Goal: Navigation & Orientation: Find specific page/section

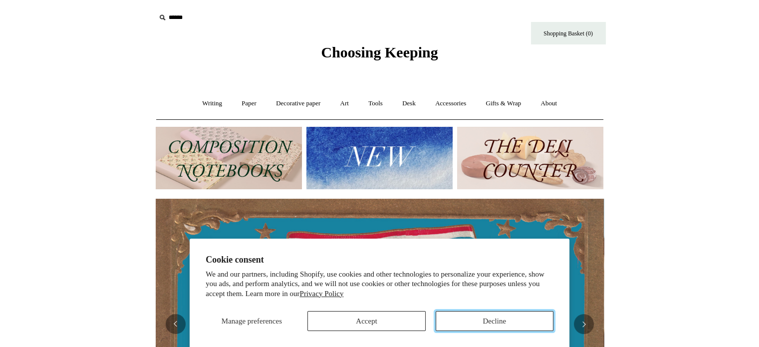
click at [464, 325] on button "Decline" at bounding box center [495, 321] width 118 height 20
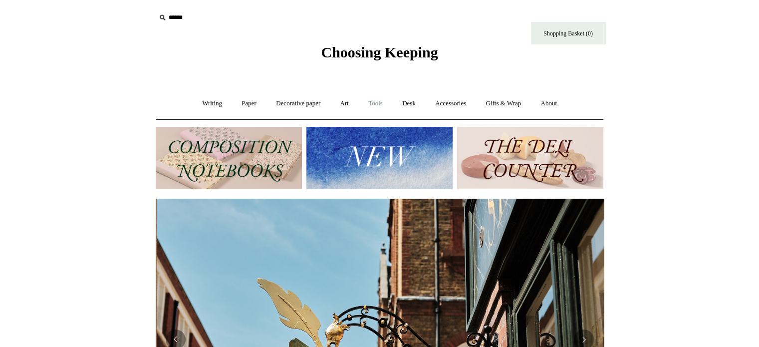
scroll to position [0, 448]
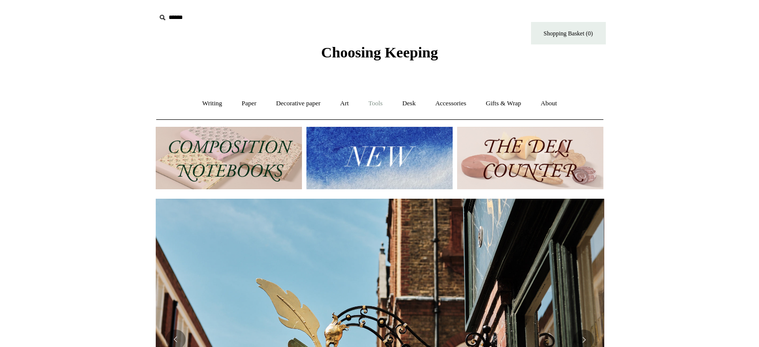
click at [376, 101] on link "Tools +" at bounding box center [375, 103] width 32 height 26
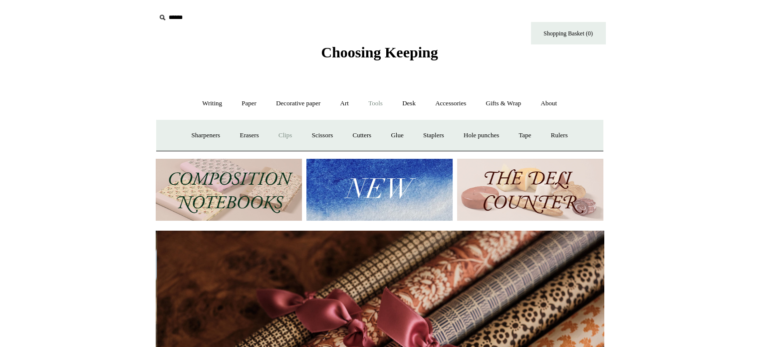
scroll to position [0, 896]
click at [286, 137] on link "Clips +" at bounding box center [284, 135] width 31 height 26
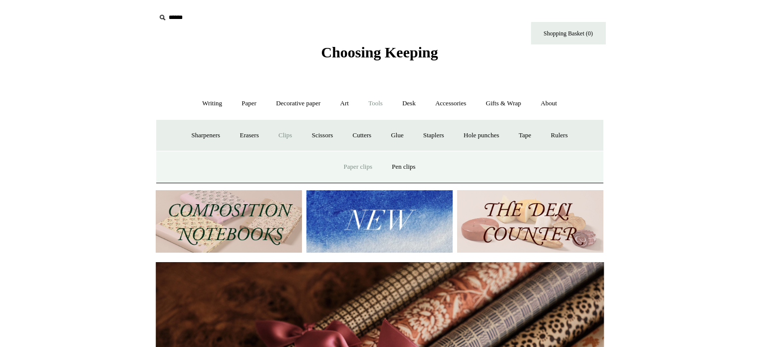
click at [361, 170] on link "Paper clips" at bounding box center [358, 167] width 46 height 26
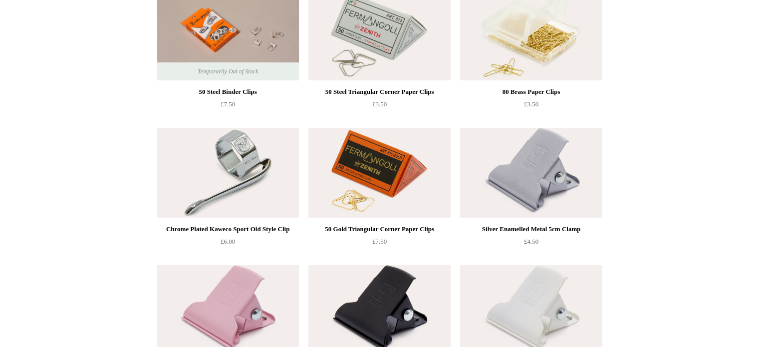
scroll to position [90, 0]
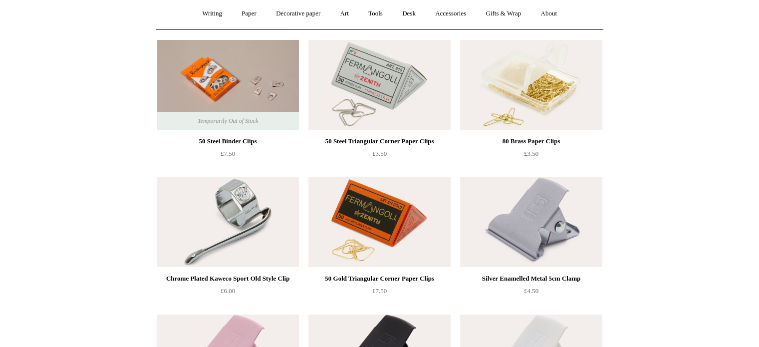
click at [510, 87] on img at bounding box center [531, 85] width 142 height 90
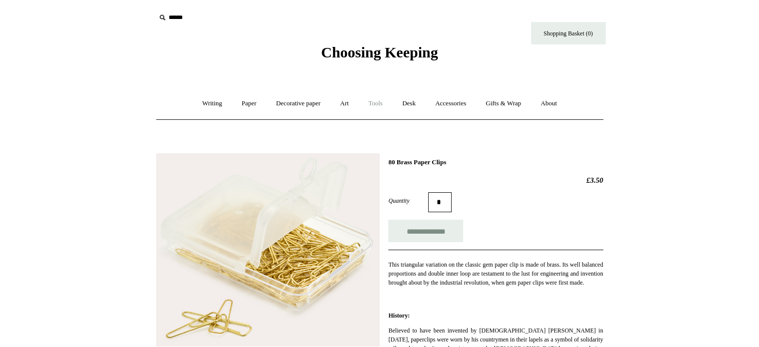
click at [383, 108] on link "Tools +" at bounding box center [375, 103] width 32 height 26
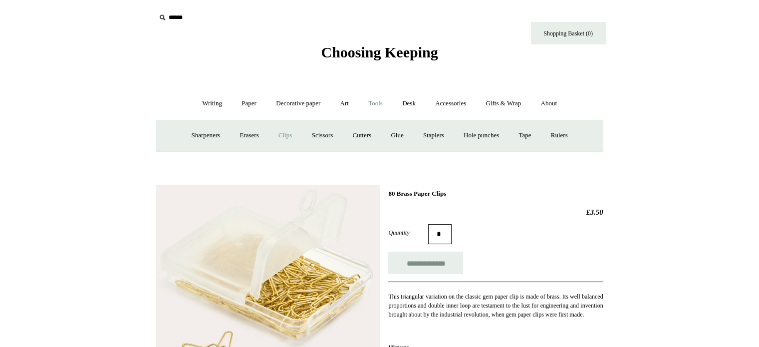
click at [383, 108] on link "Tools -" at bounding box center [375, 103] width 32 height 26
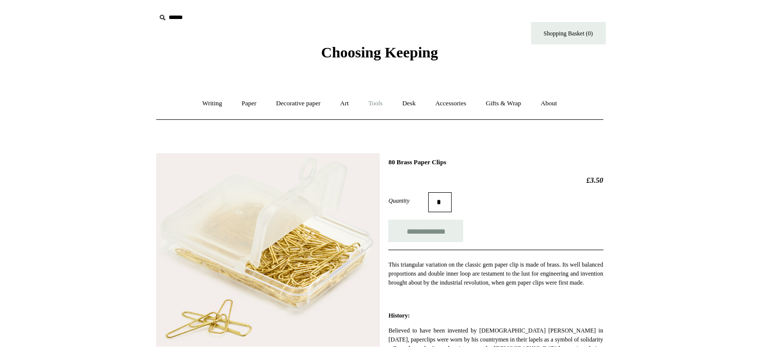
click at [383, 108] on link "Tools +" at bounding box center [375, 103] width 32 height 26
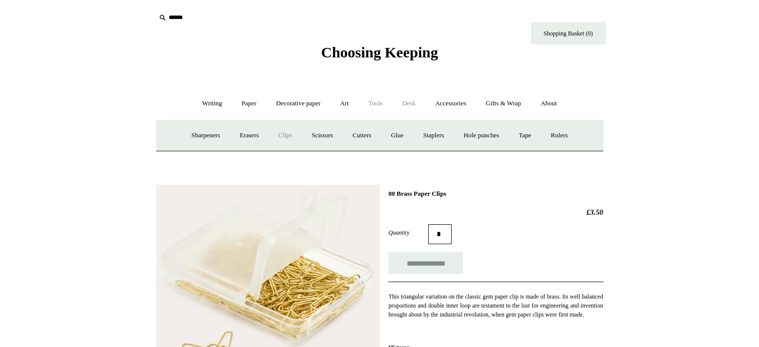
click at [413, 101] on link "Desk +" at bounding box center [408, 103] width 31 height 26
click at [446, 103] on link "Accessories +" at bounding box center [450, 103] width 49 height 26
click at [567, 135] on link "Playing Cards" at bounding box center [558, 135] width 54 height 26
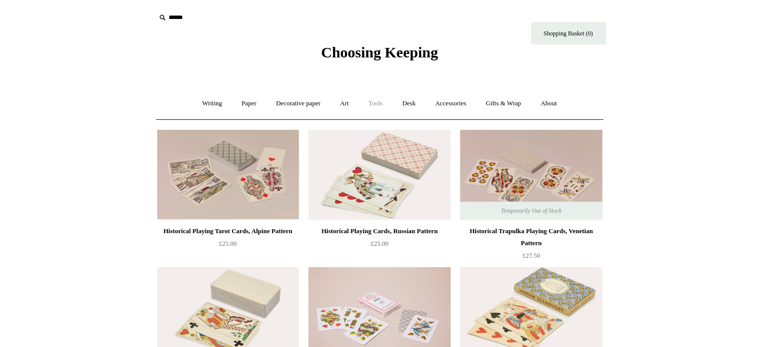
click at [380, 103] on link "Tools +" at bounding box center [375, 103] width 32 height 26
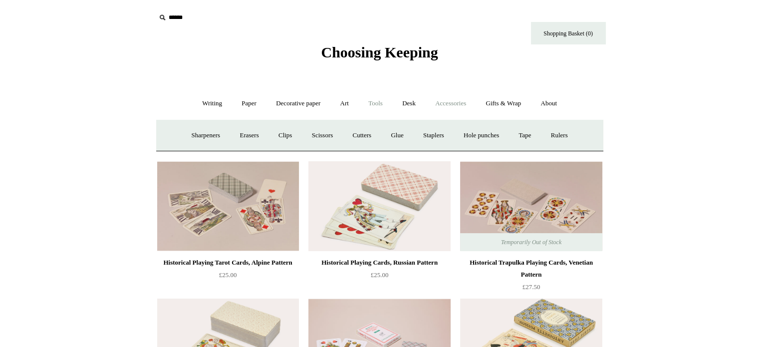
click at [440, 104] on link "Accessories +" at bounding box center [450, 103] width 49 height 26
click at [256, 99] on link "Paper +" at bounding box center [249, 103] width 33 height 26
click at [373, 100] on link "Tools +" at bounding box center [375, 103] width 32 height 26
click at [404, 103] on link "Desk +" at bounding box center [408, 103] width 31 height 26
click at [363, 139] on link "Folders" at bounding box center [369, 135] width 37 height 26
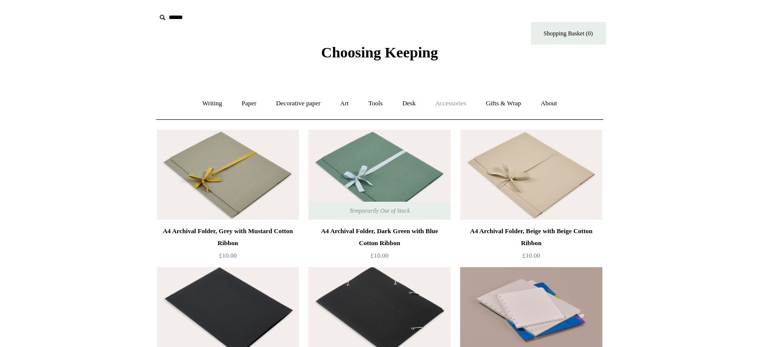
click at [450, 100] on link "Accessories +" at bounding box center [450, 103] width 49 height 26
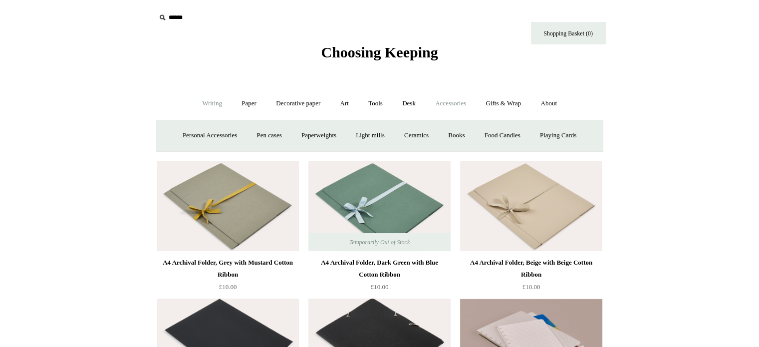
click at [205, 103] on link "Writing +" at bounding box center [212, 103] width 38 height 26
